Goal: Information Seeking & Learning: Find specific fact

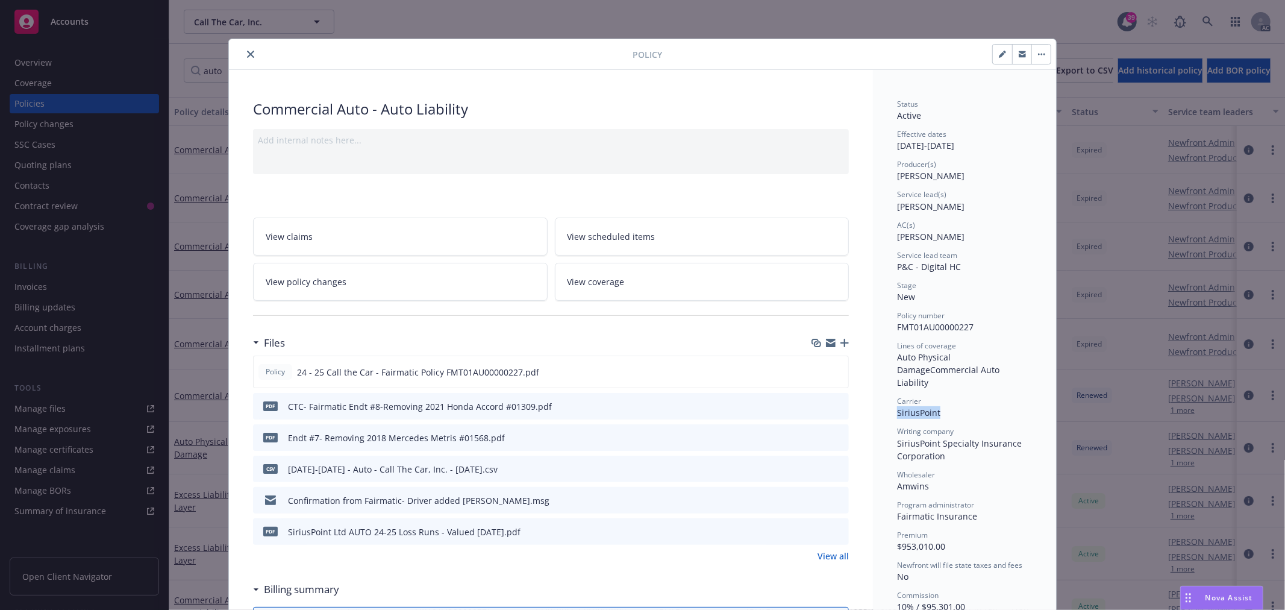
scroll to position [36, 0]
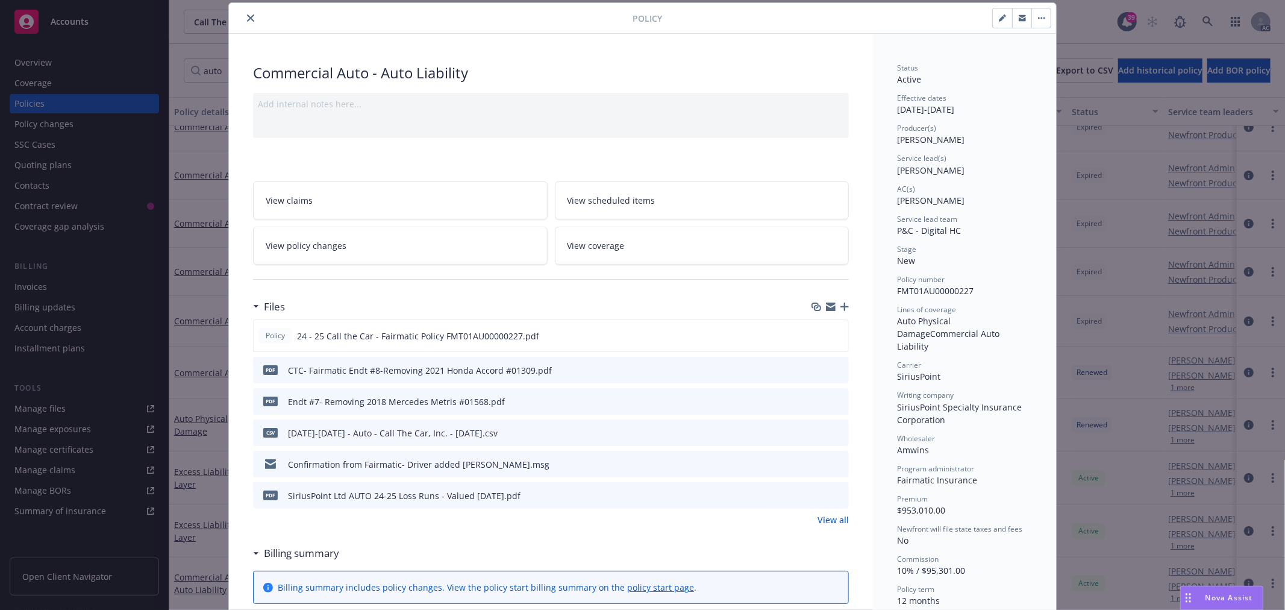
click at [254, 20] on div at bounding box center [433, 18] width 399 height 14
click at [243, 17] on button "close" at bounding box center [250, 18] width 14 height 14
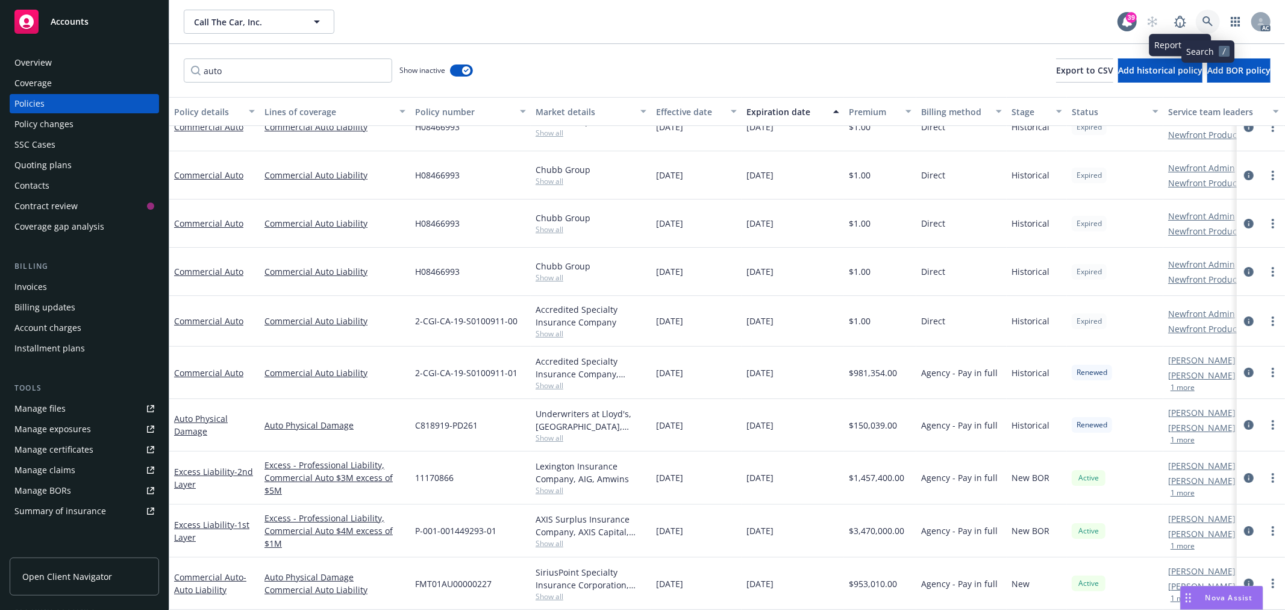
click at [1210, 14] on link at bounding box center [1208, 22] width 24 height 24
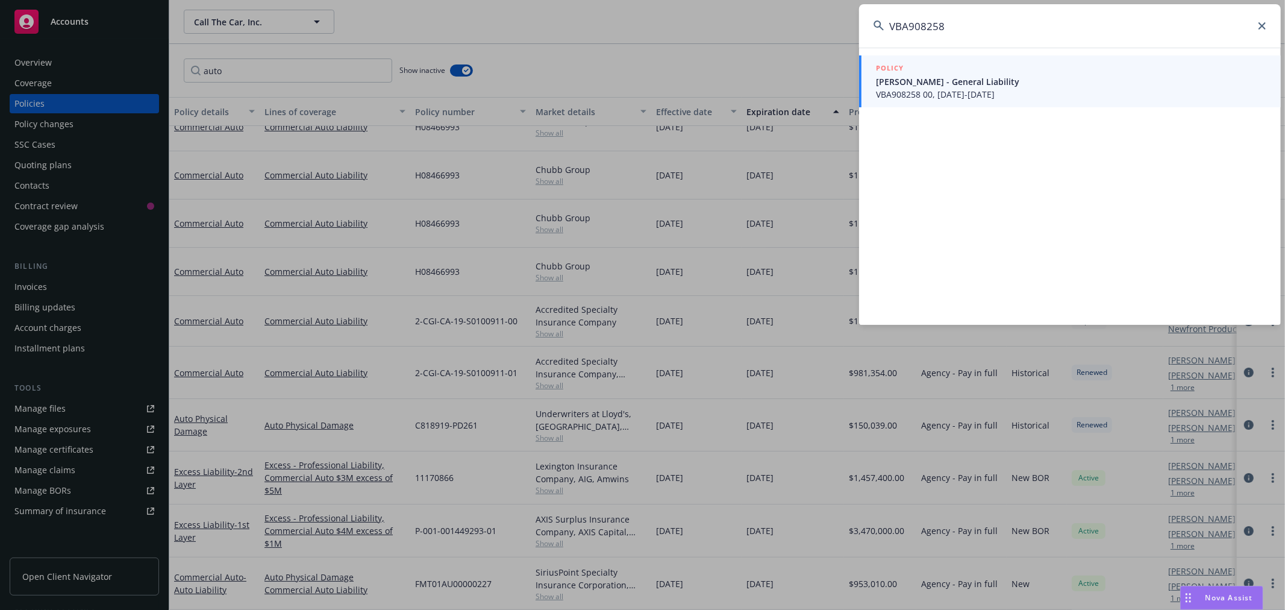
type input "VBA908258"
click at [1073, 83] on span "John Santos - General Liability" at bounding box center [1071, 81] width 390 height 13
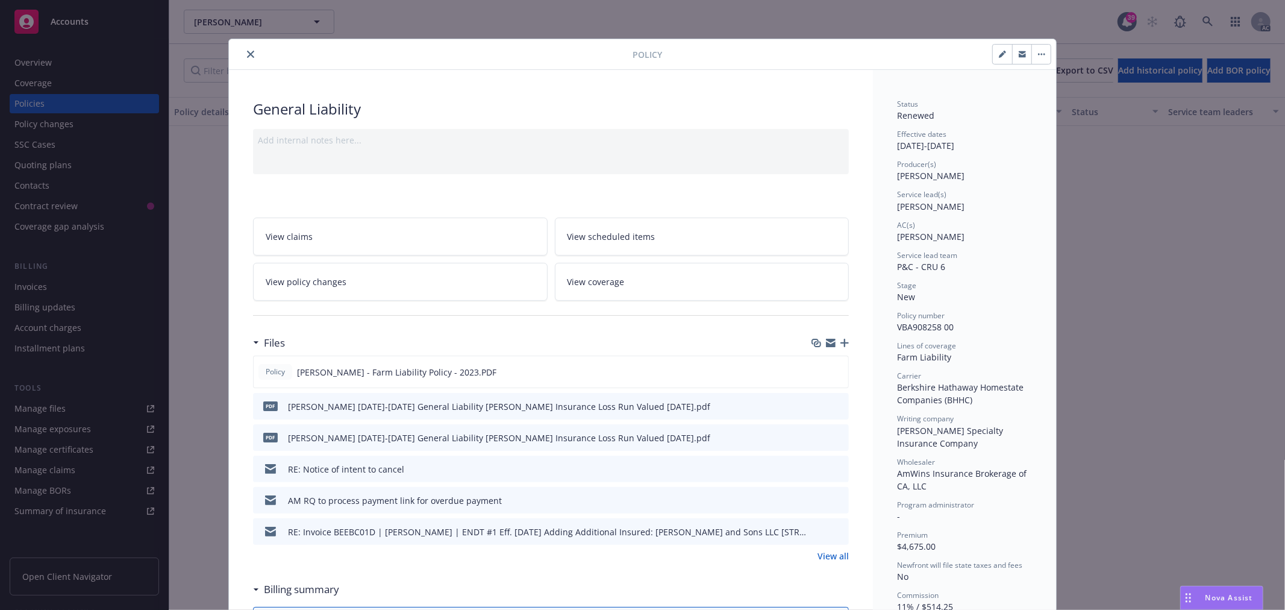
click at [247, 53] on icon "close" at bounding box center [250, 54] width 7 height 7
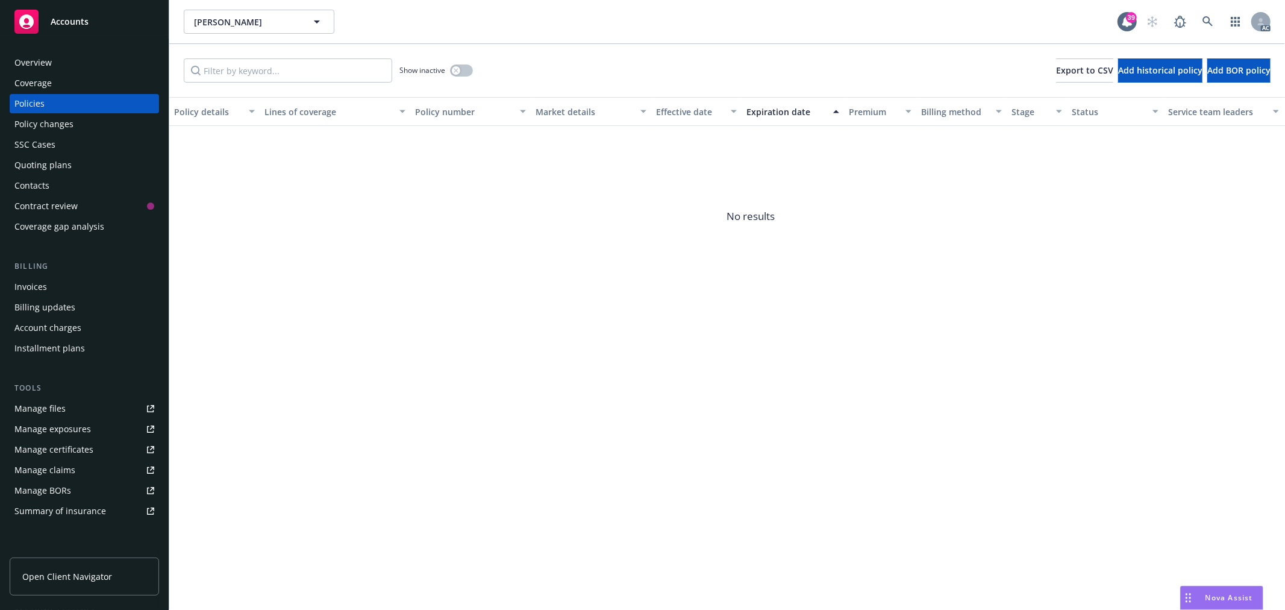
click at [56, 57] on div "Overview" at bounding box center [84, 62] width 140 height 19
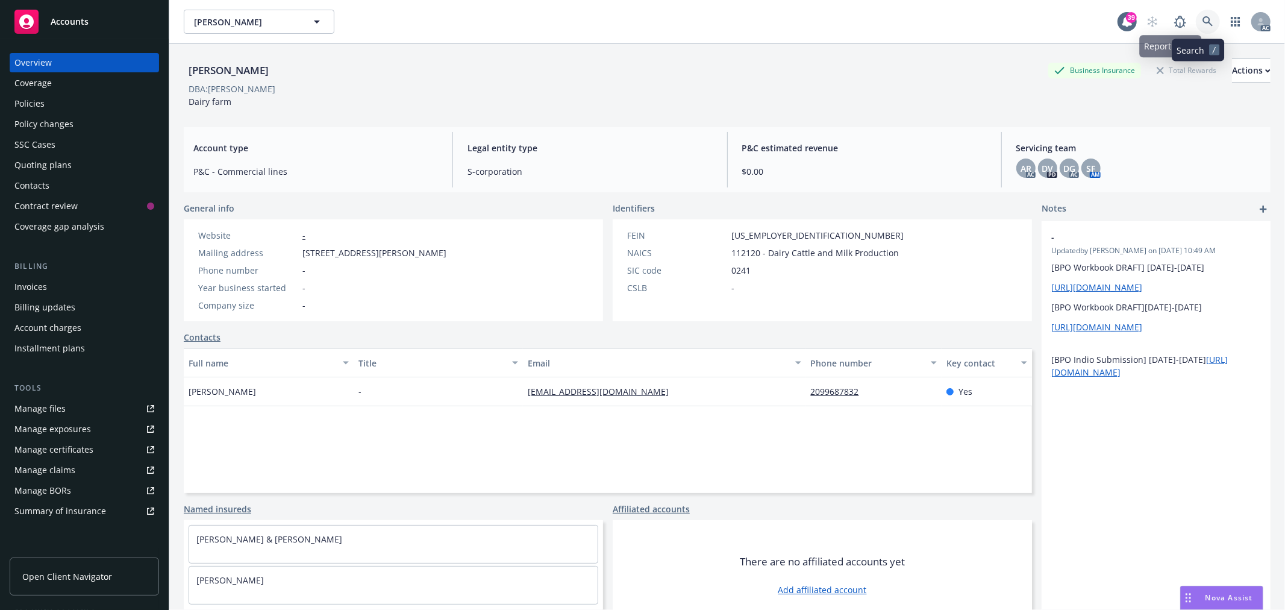
click at [1197, 13] on link at bounding box center [1208, 22] width 24 height 24
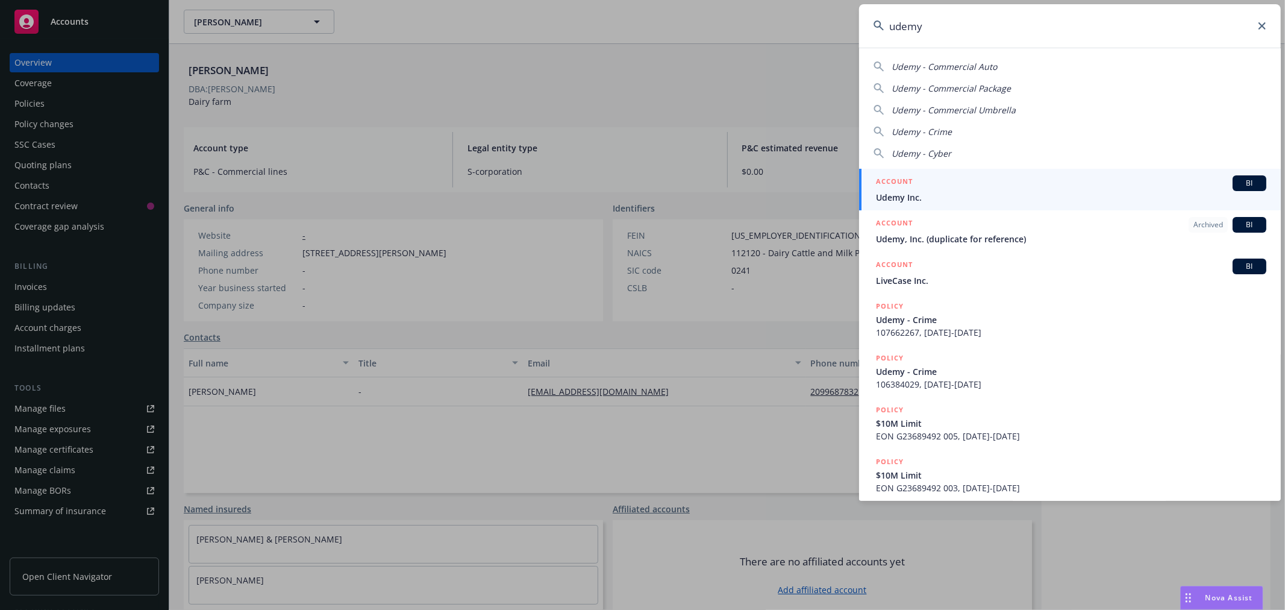
type input "udemy"
click at [1026, 190] on div "ACCOUNT BI" at bounding box center [1071, 183] width 390 height 16
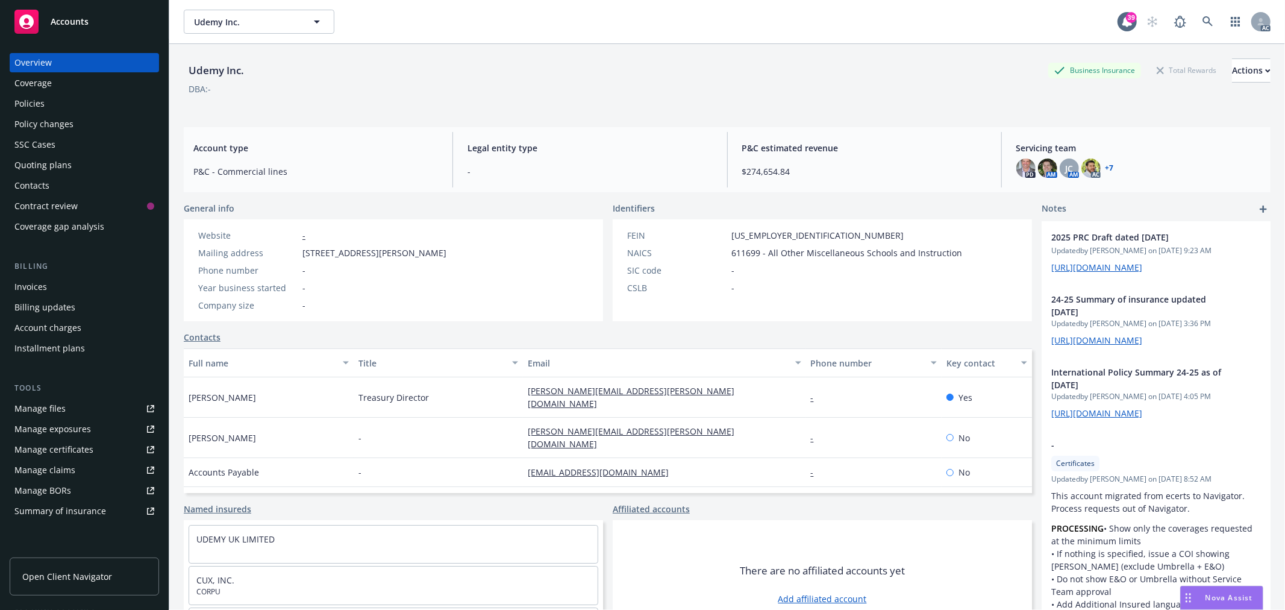
click at [34, 109] on div "Policies" at bounding box center [29, 103] width 30 height 19
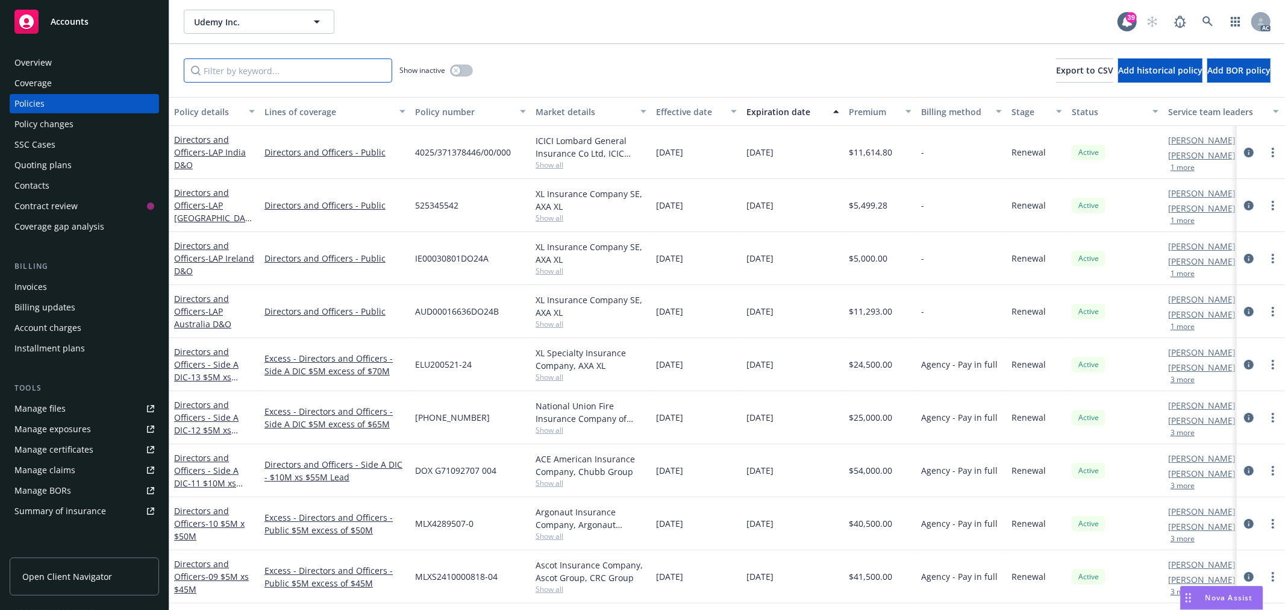
click at [323, 76] on input "Filter by keyword..." at bounding box center [288, 70] width 208 height 24
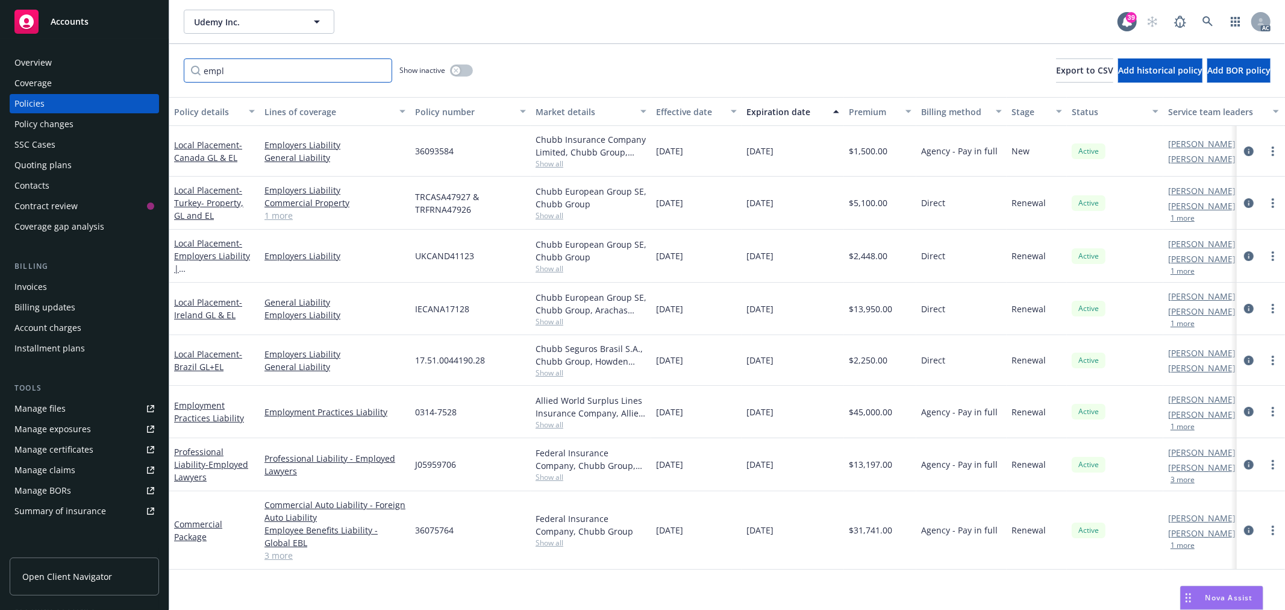
type input "empl"
drag, startPoint x: 455, startPoint y: 408, endPoint x: 413, endPoint y: 413, distance: 42.4
click at [413, 413] on div "0314-7528" at bounding box center [470, 412] width 120 height 52
copy span "0314-7528"
click at [200, 399] on div "Employment Practices Liability" at bounding box center [214, 411] width 81 height 25
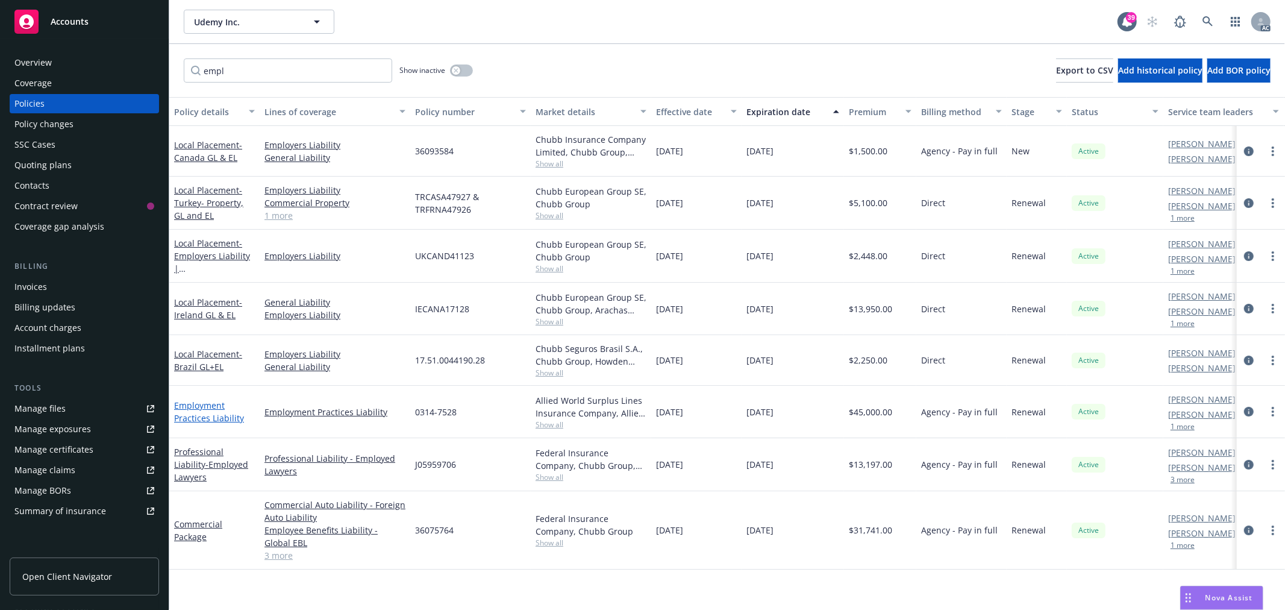
click at [199, 405] on link "Employment Practices Liability" at bounding box center [209, 411] width 70 height 24
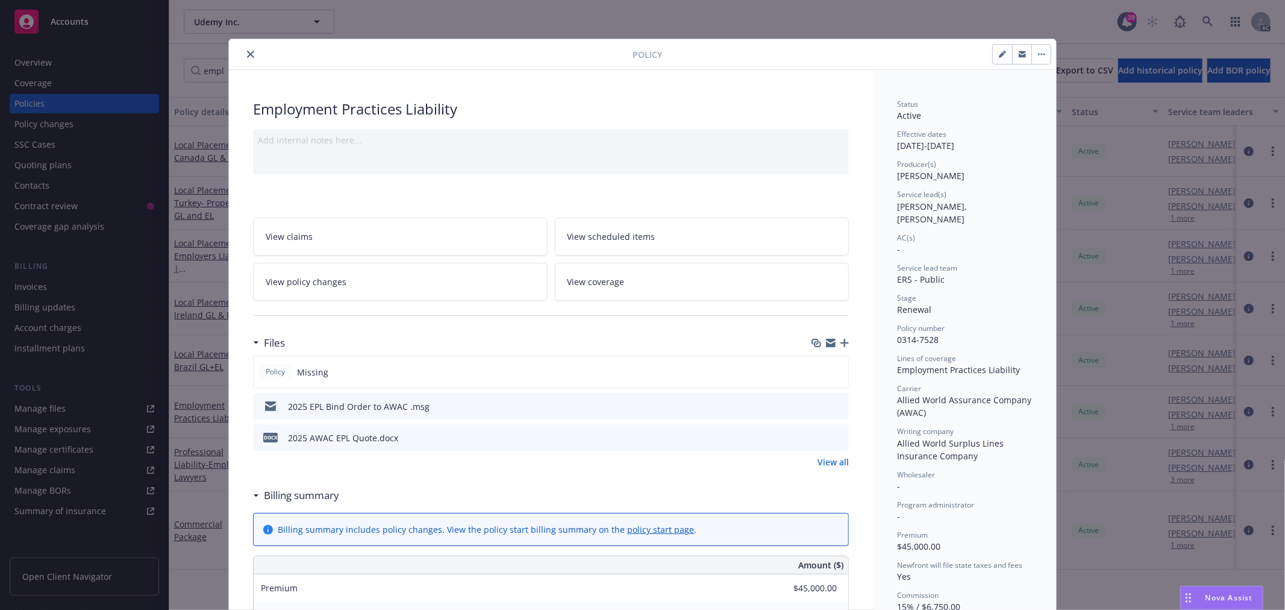
click at [247, 53] on icon "close" at bounding box center [250, 54] width 7 height 7
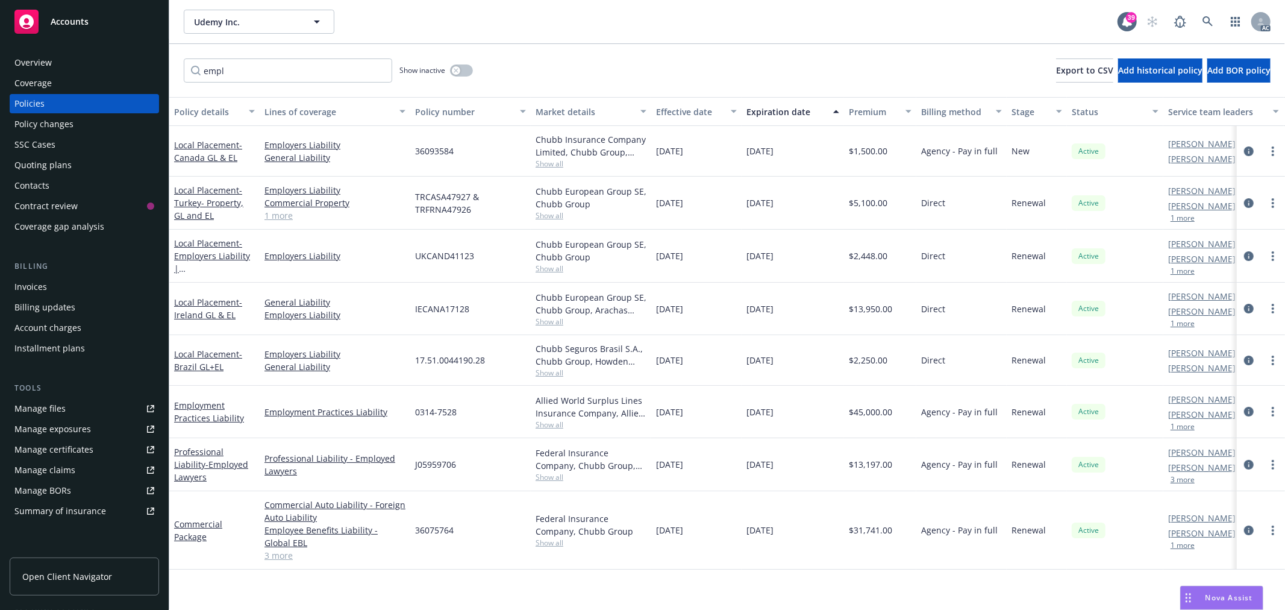
click at [69, 61] on div "Overview" at bounding box center [84, 62] width 140 height 19
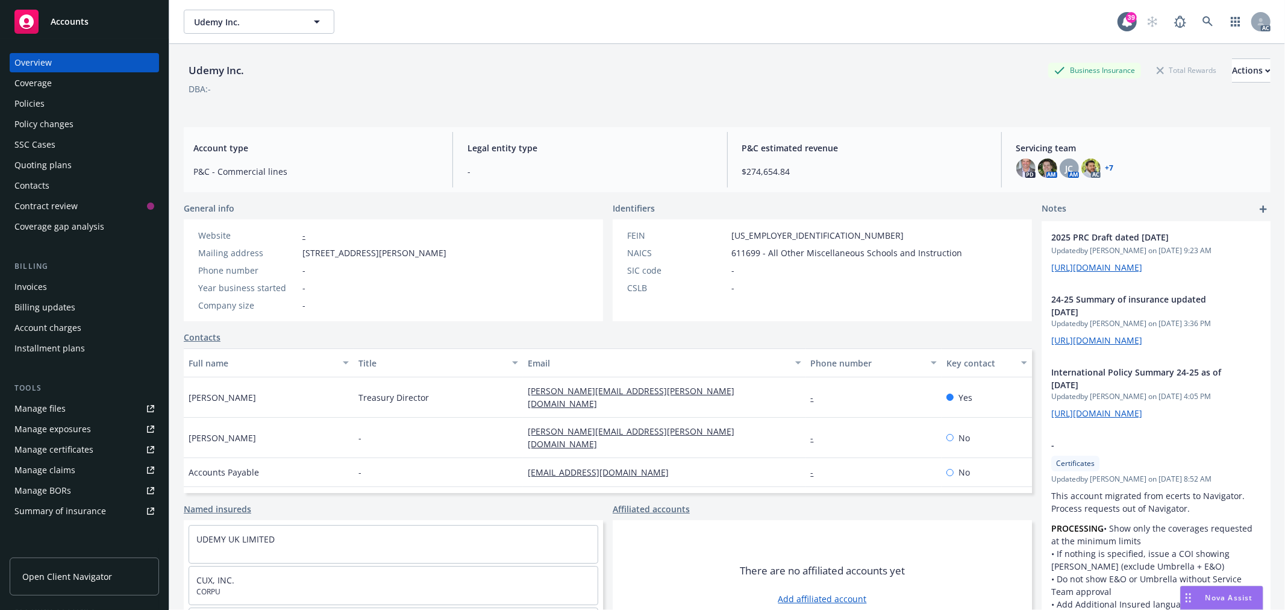
click at [1105, 166] on link "+ 7" at bounding box center [1109, 167] width 8 height 7
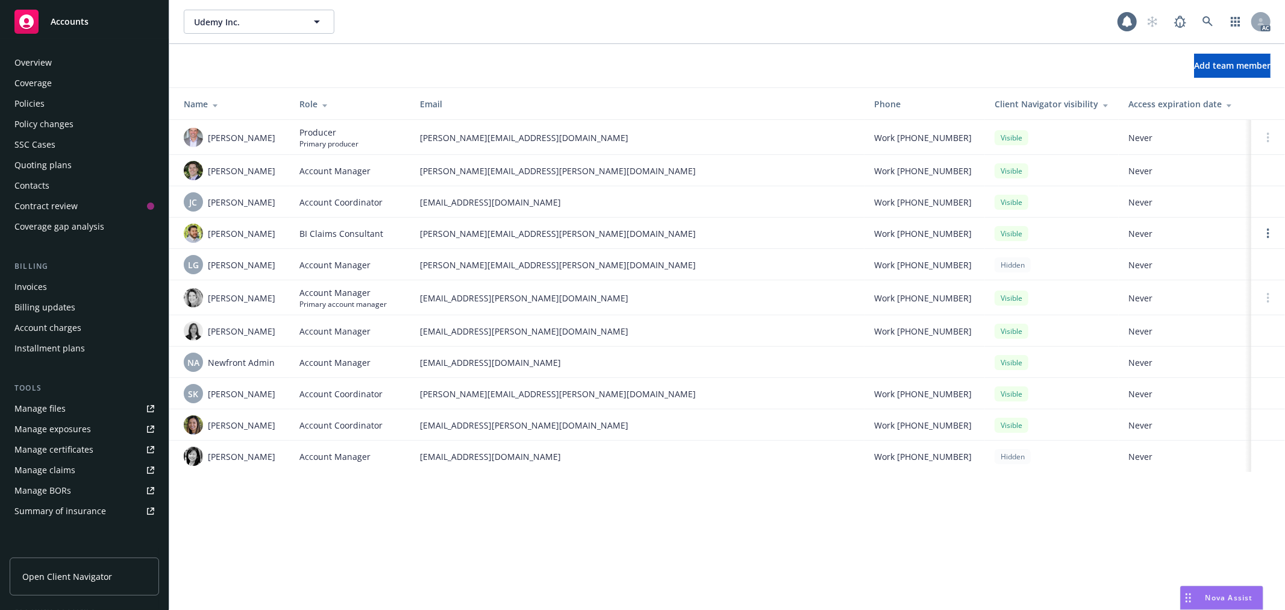
scroll to position [175, 0]
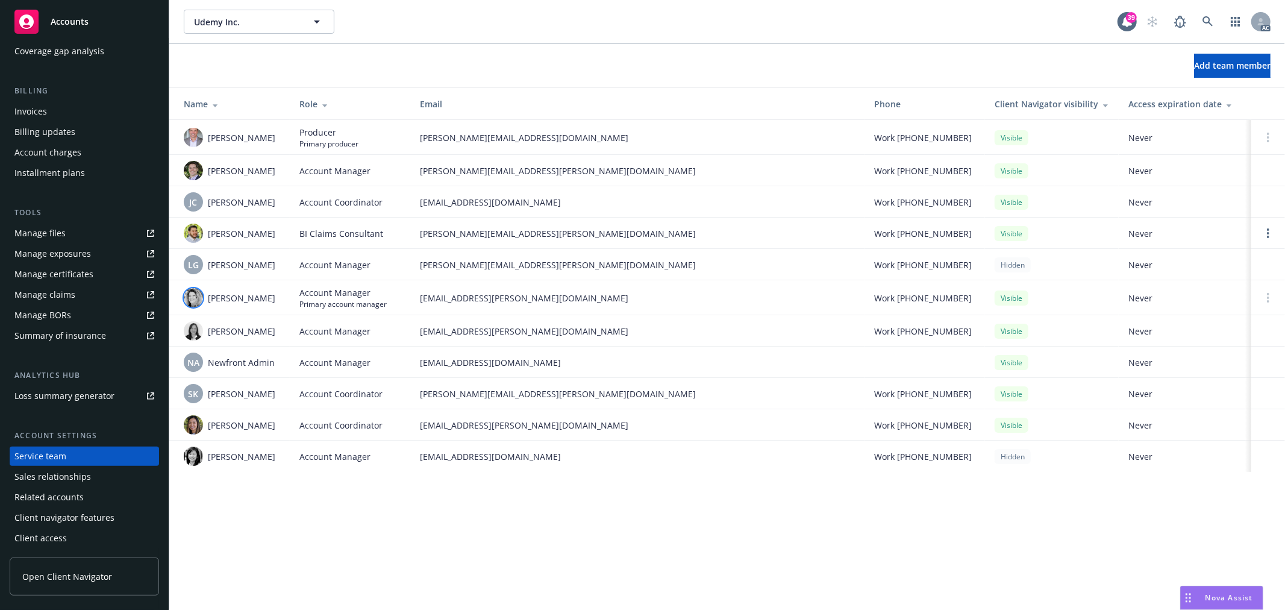
click at [193, 295] on img at bounding box center [193, 297] width 19 height 19
click at [1200, 24] on link at bounding box center [1208, 22] width 24 height 24
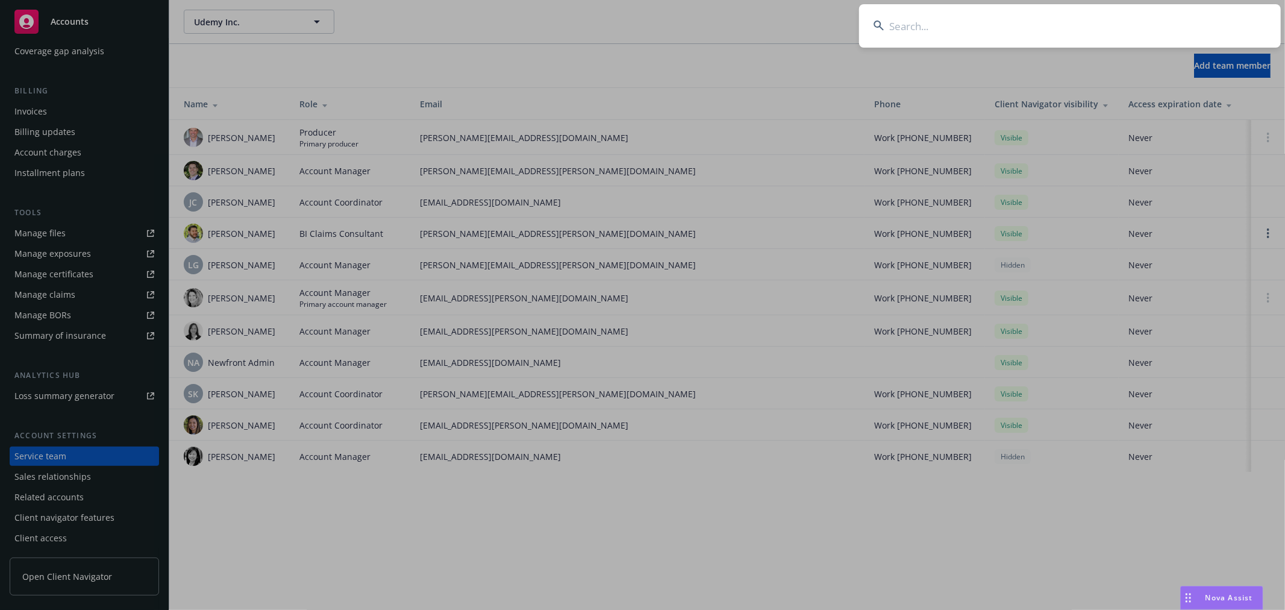
click at [1039, 31] on input at bounding box center [1070, 25] width 422 height 43
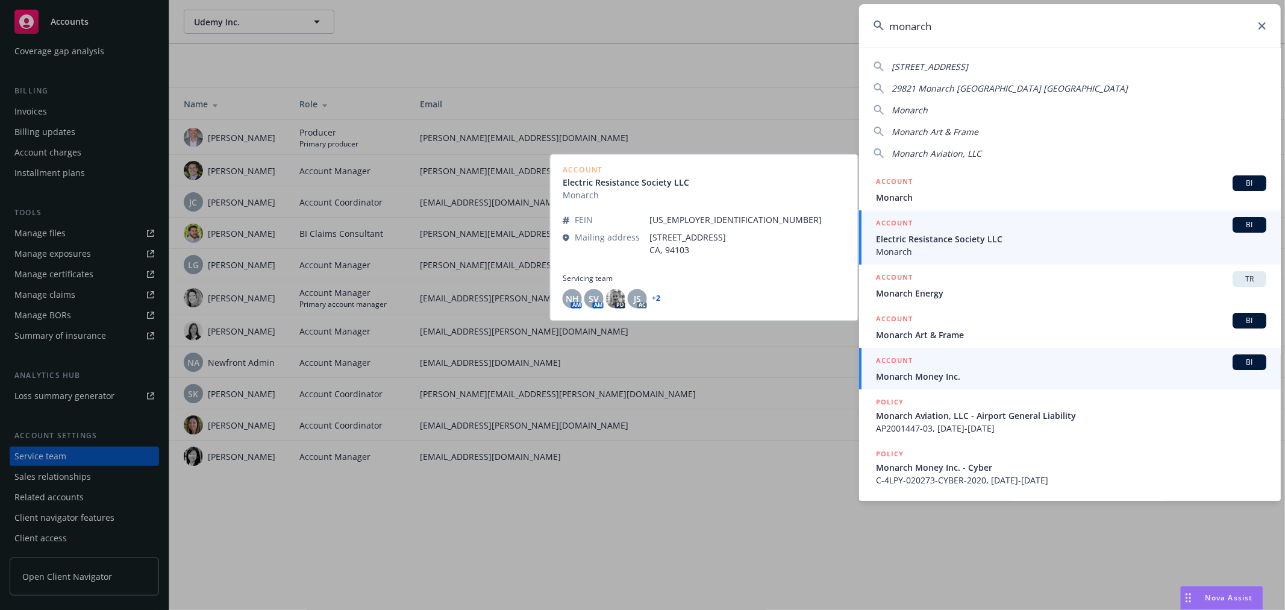
type input "monarch"
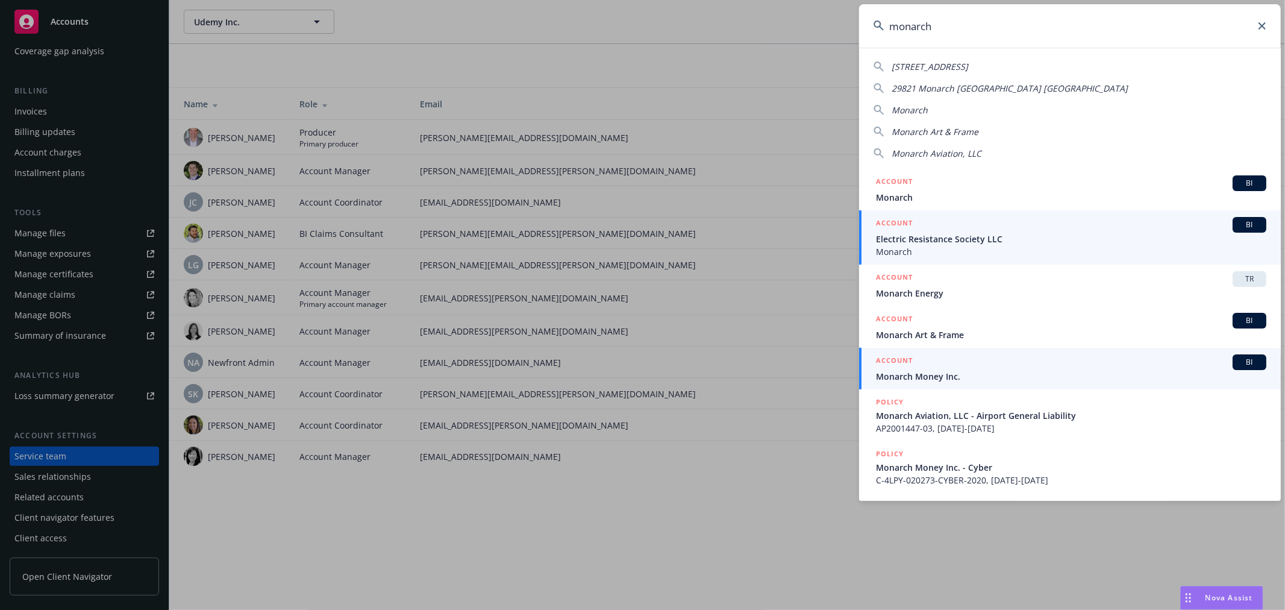
click at [984, 374] on span "Monarch Money Inc." at bounding box center [1071, 376] width 390 height 13
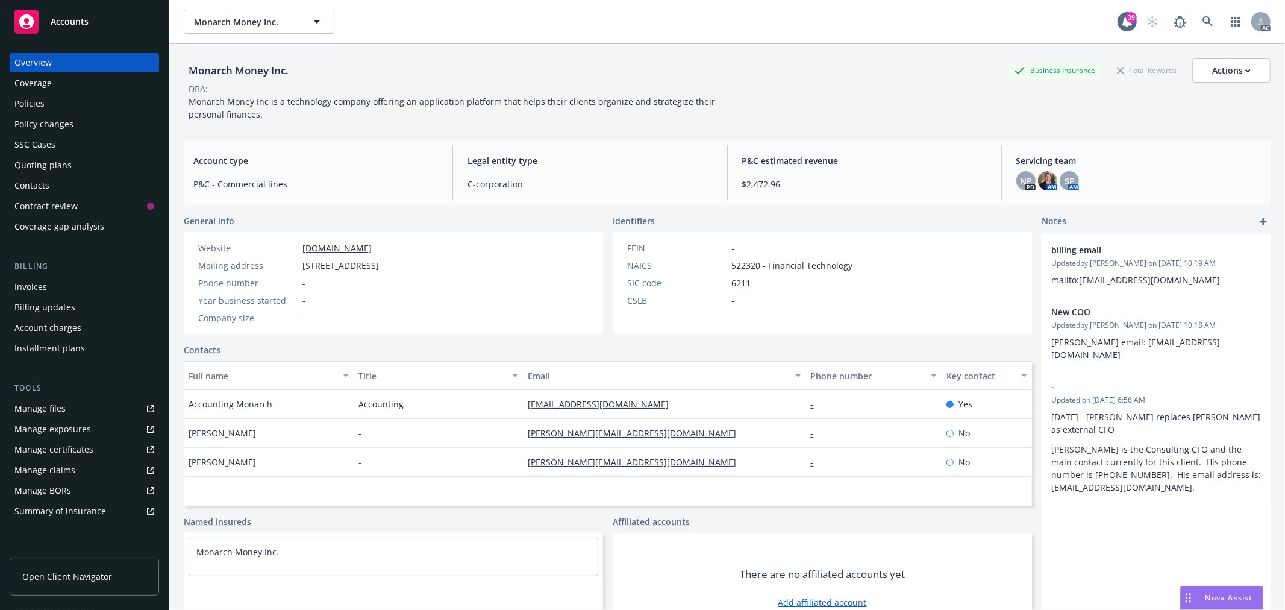
click at [39, 103] on div "Policies" at bounding box center [29, 103] width 30 height 19
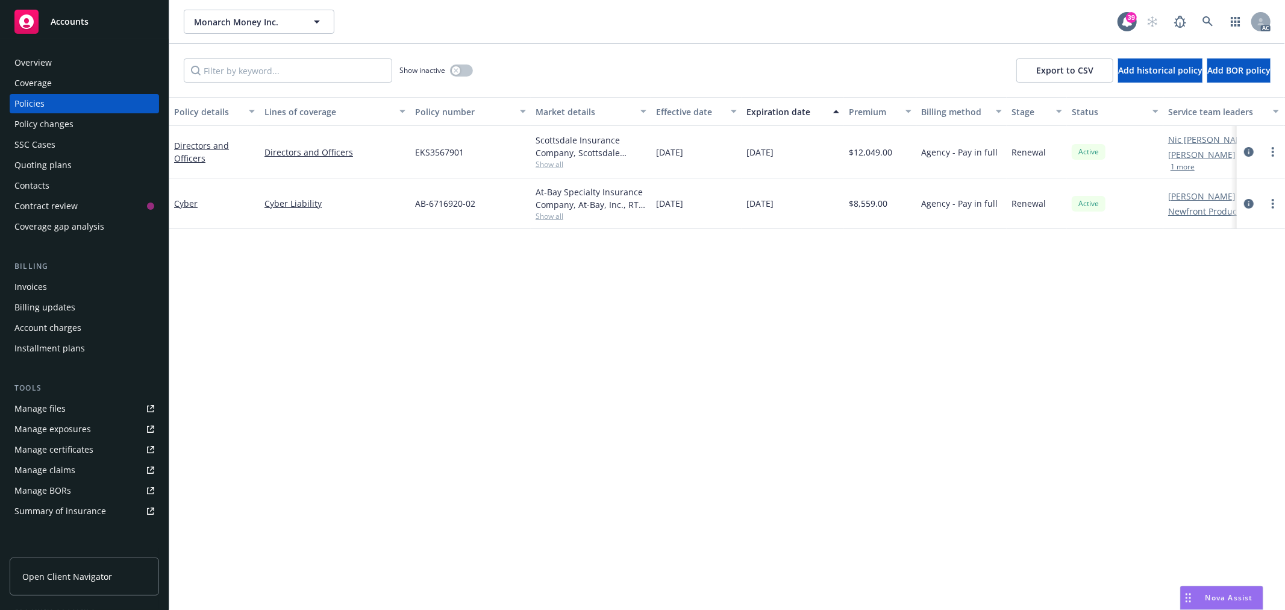
click at [452, 151] on span "EKS3567901" at bounding box center [439, 152] width 49 height 13
copy span "EKS3567901"
click at [202, 145] on link "Directors and Officers" at bounding box center [201, 152] width 55 height 24
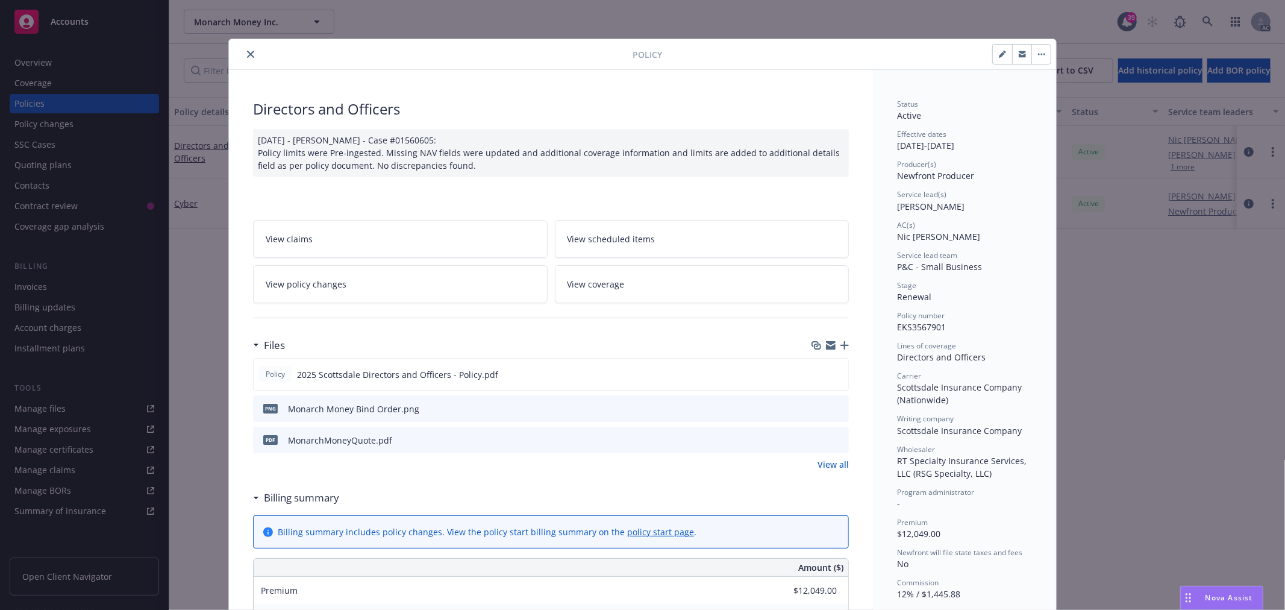
click at [900, 398] on span "Scottsdale Insurance Company (Nationwide)" at bounding box center [960, 393] width 127 height 24
copy span "Nationwide"
